Goal: Task Accomplishment & Management: Use online tool/utility

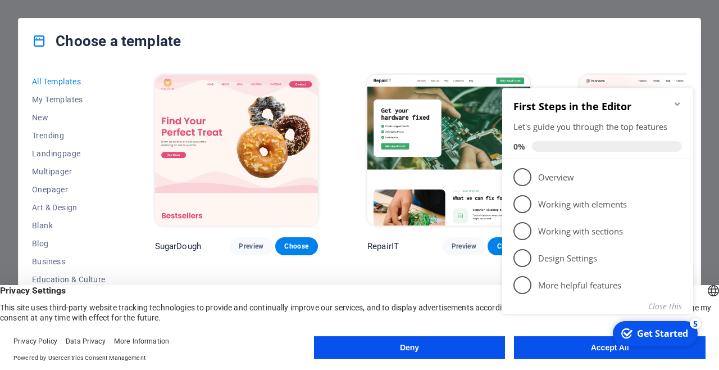
click at [645, 330] on div "Get Started" at bounding box center [662, 333] width 51 height 12
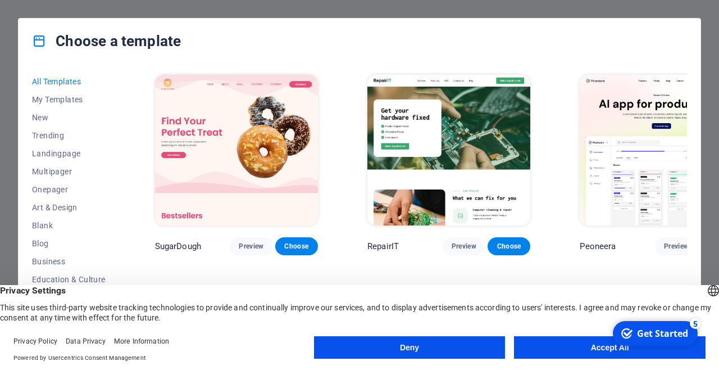
click at [651, 336] on div "Get Started" at bounding box center [662, 333] width 51 height 12
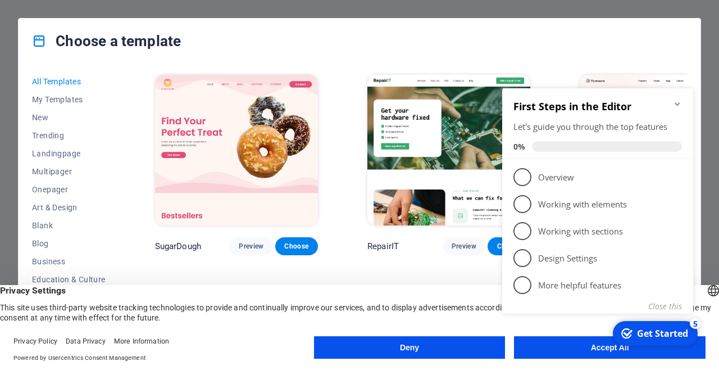
click at [658, 337] on div "Get Started" at bounding box center [662, 333] width 51 height 12
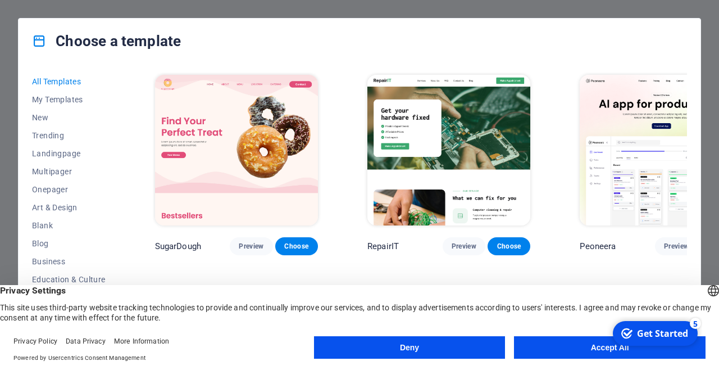
click at [575, 351] on button "Accept All" at bounding box center [610, 347] width 192 height 22
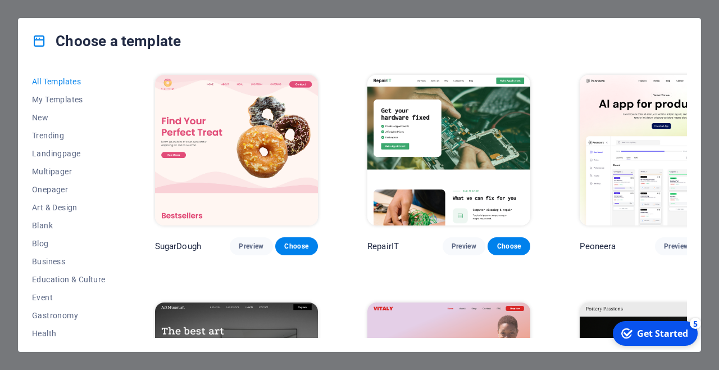
click at [673, 330] on div "Get Started" at bounding box center [662, 333] width 51 height 12
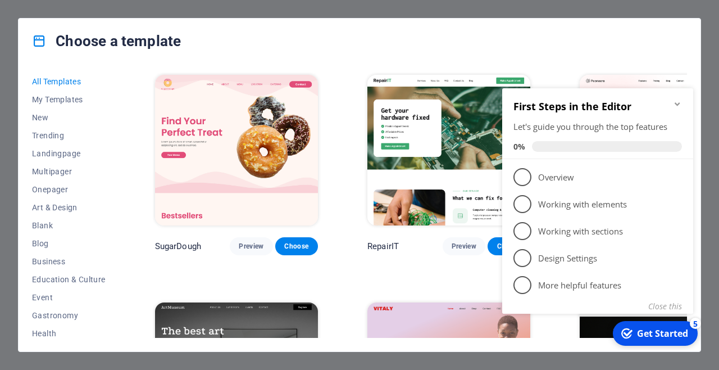
click at [520, 178] on span "1" at bounding box center [523, 177] width 18 height 18
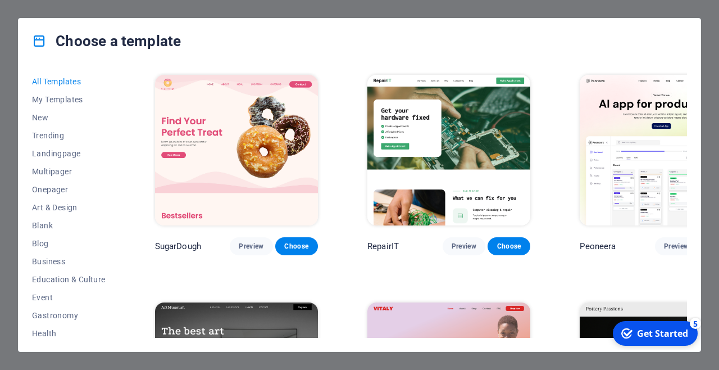
click at [637, 336] on div "Get Started" at bounding box center [662, 333] width 51 height 12
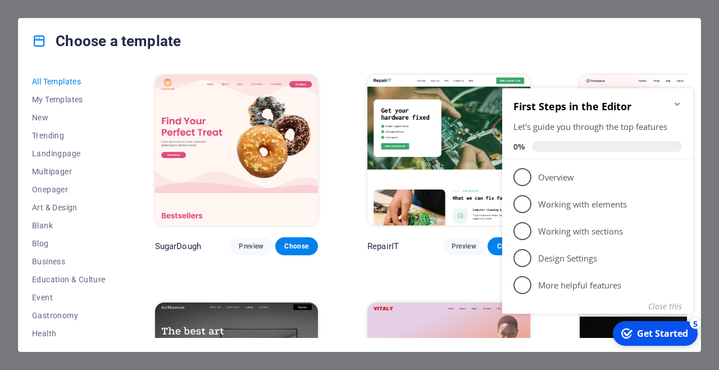
click at [518, 182] on span "1" at bounding box center [523, 177] width 18 height 18
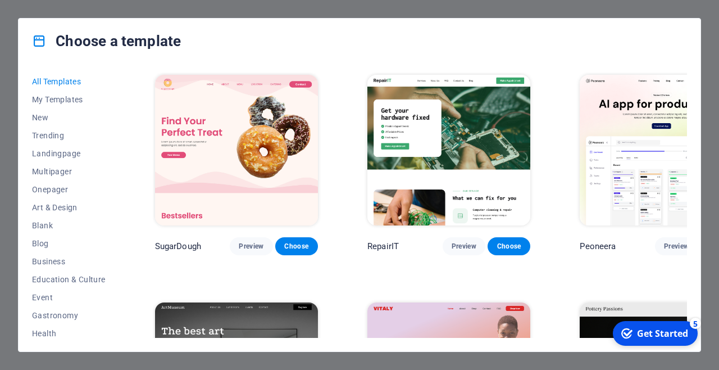
click at [709, 242] on span "Choose" at bounding box center [721, 246] width 25 height 9
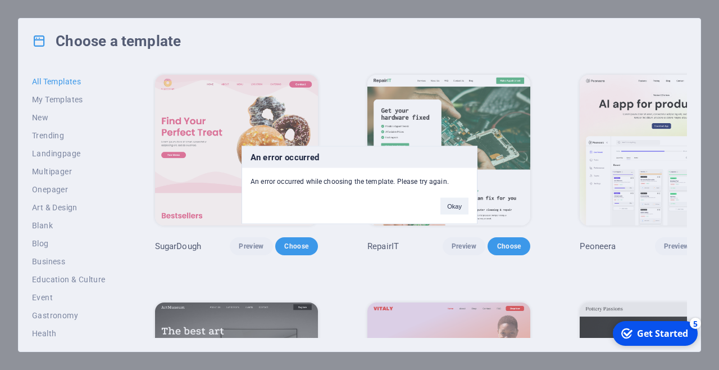
click at [463, 200] on button "Okay" at bounding box center [455, 206] width 28 height 17
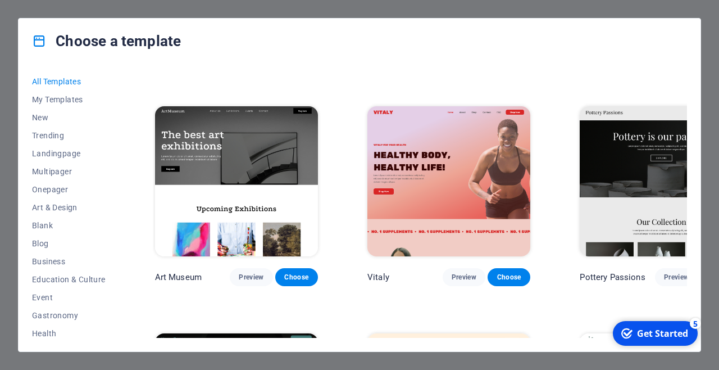
scroll to position [196, 0]
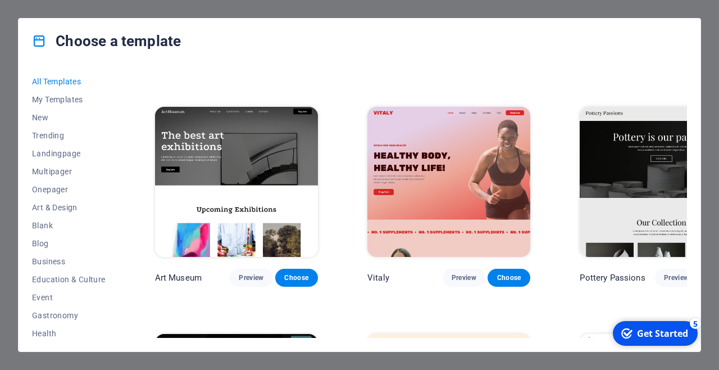
click at [709, 273] on span "Choose" at bounding box center [721, 277] width 25 height 9
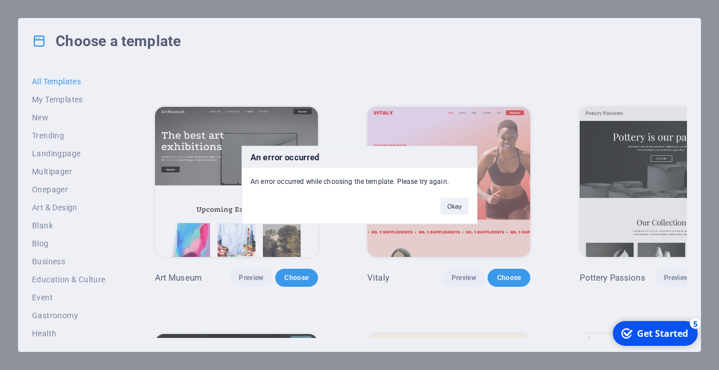
click at [664, 248] on div "An error occurred An error occurred while choosing the template. Please try aga…" at bounding box center [359, 185] width 719 height 370
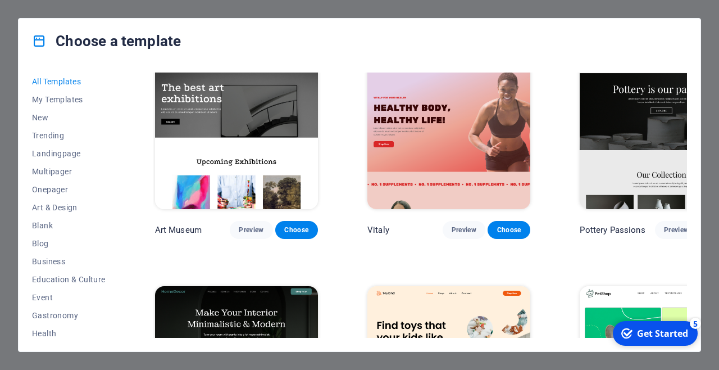
scroll to position [238, 0]
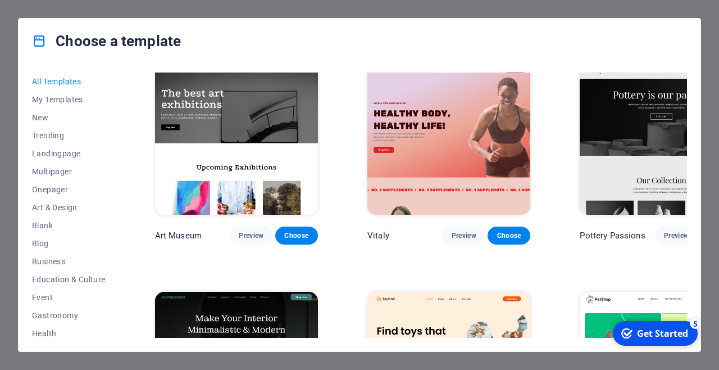
click at [653, 333] on div "Get Started" at bounding box center [662, 333] width 51 height 12
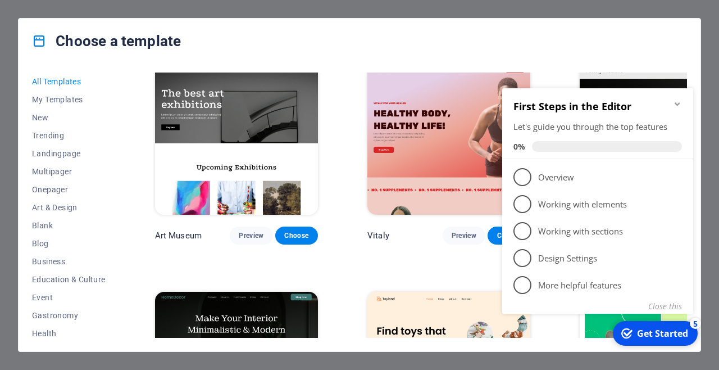
click at [643, 328] on div "Get Started" at bounding box center [662, 333] width 51 height 12
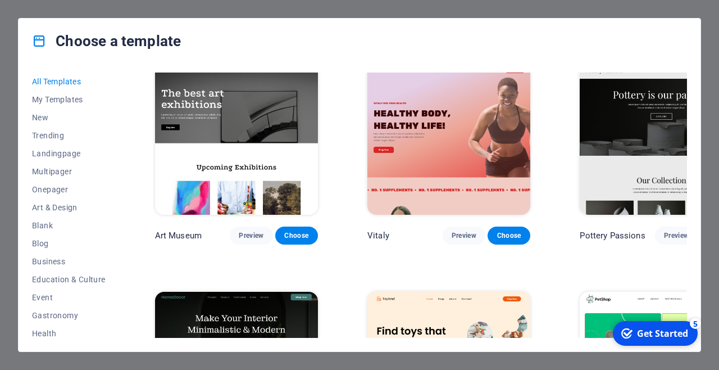
click at [698, 346] on div "checkmark Get Started 5" at bounding box center [655, 333] width 85 height 25
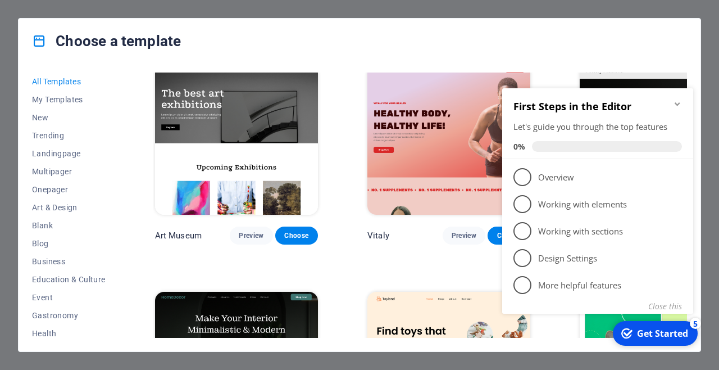
click at [598, 143] on span at bounding box center [607, 146] width 150 height 11
click at [647, 331] on div "Get Started" at bounding box center [662, 333] width 51 height 12
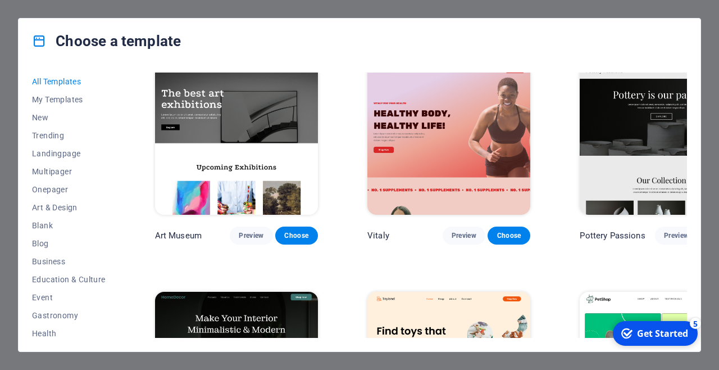
click at [580, 292] on img at bounding box center [661, 367] width 163 height 151
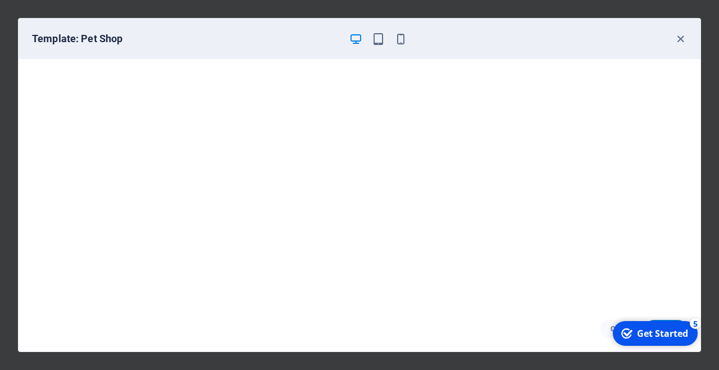
scroll to position [3, 0]
click at [684, 41] on icon "button" at bounding box center [680, 39] width 13 height 13
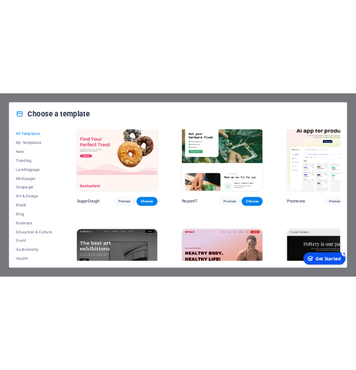
scroll to position [29, 0]
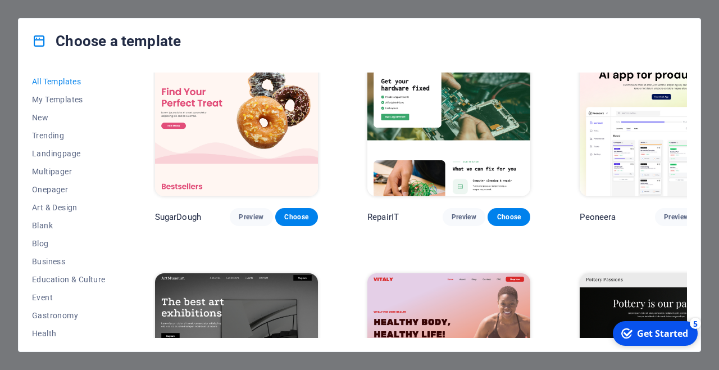
click at [497, 212] on span "Choose" at bounding box center [509, 216] width 25 height 9
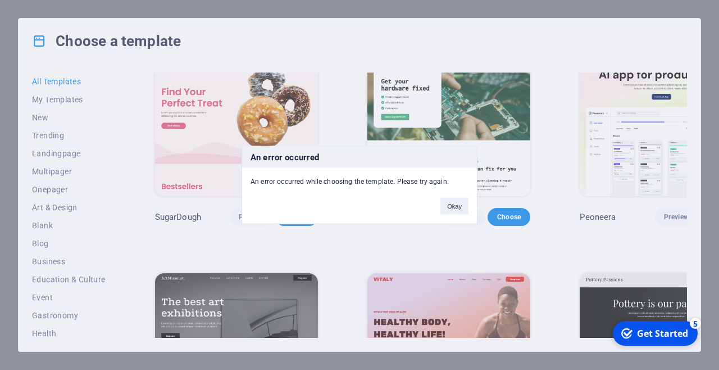
click at [465, 200] on button "Okay" at bounding box center [455, 206] width 28 height 17
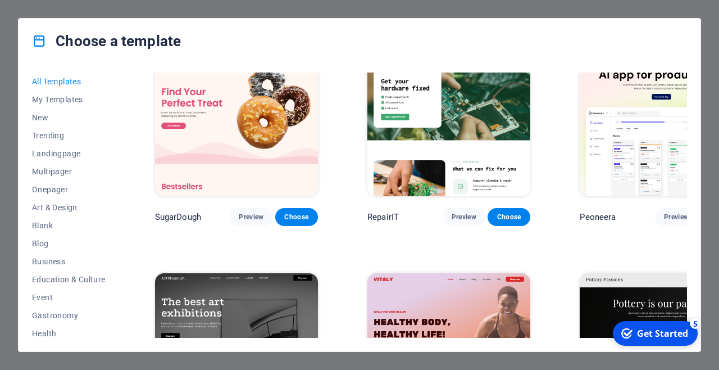
click at [488, 209] on button "Choose" at bounding box center [509, 217] width 43 height 18
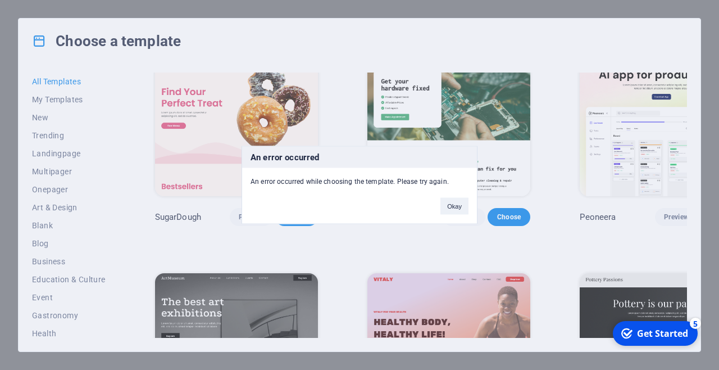
click at [466, 209] on button "Okay" at bounding box center [455, 206] width 28 height 17
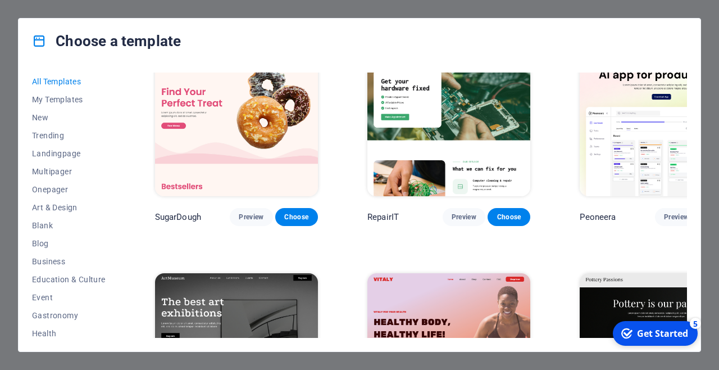
click at [497, 212] on span "Choose" at bounding box center [509, 216] width 25 height 9
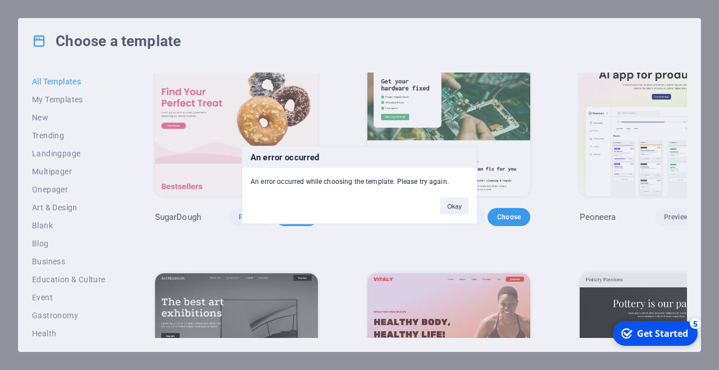
click at [467, 202] on button "Okay" at bounding box center [455, 206] width 28 height 17
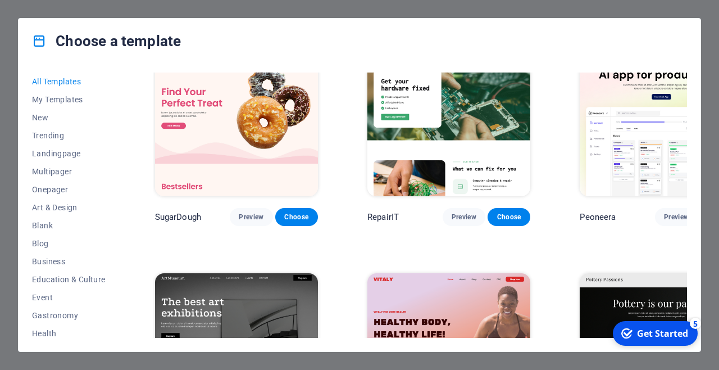
click at [488, 211] on button "Choose" at bounding box center [509, 217] width 43 height 18
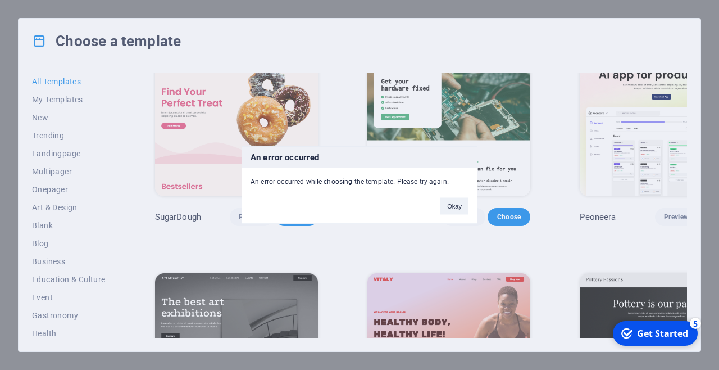
click at [451, 207] on button "Okay" at bounding box center [455, 206] width 28 height 17
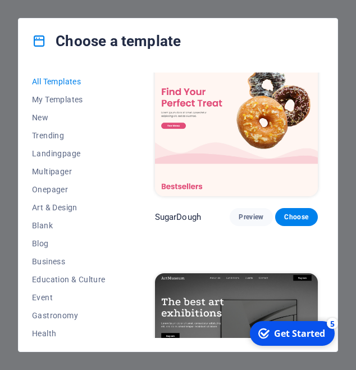
scroll to position [4, 0]
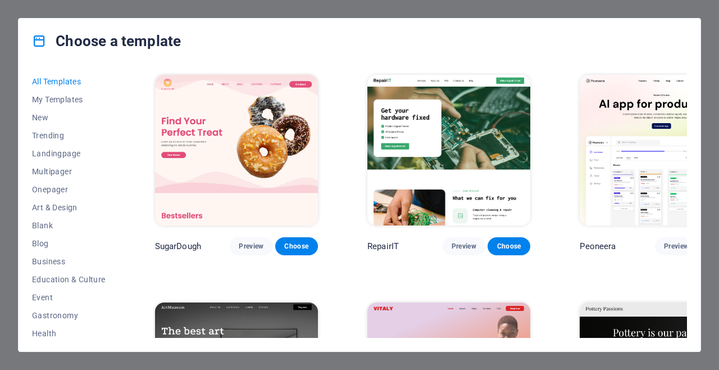
click at [51, 98] on span "My Templates" at bounding box center [69, 99] width 74 height 9
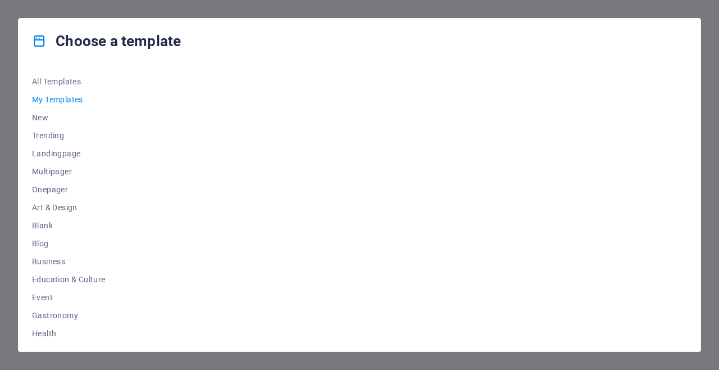
click at [38, 84] on span "All Templates" at bounding box center [69, 81] width 74 height 9
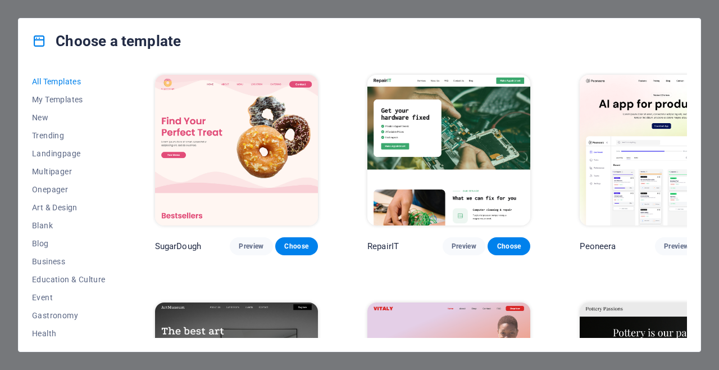
click at [41, 102] on span "My Templates" at bounding box center [69, 99] width 74 height 9
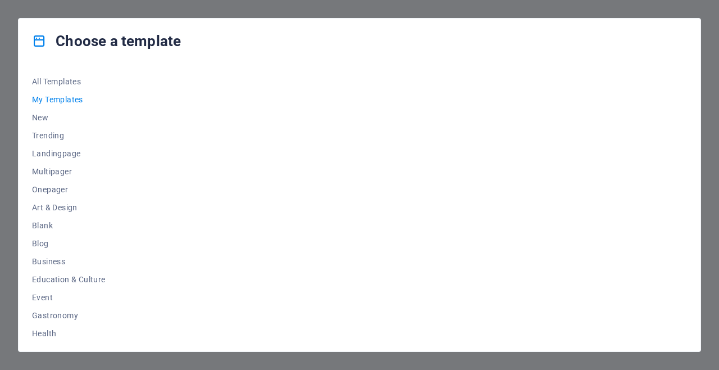
click at [80, 75] on button "All Templates" at bounding box center [69, 81] width 74 height 18
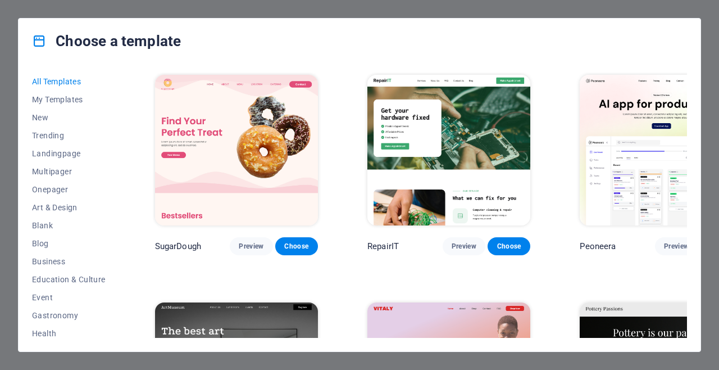
click at [38, 45] on icon at bounding box center [39, 41] width 15 height 15
